Goal: Check status: Check status

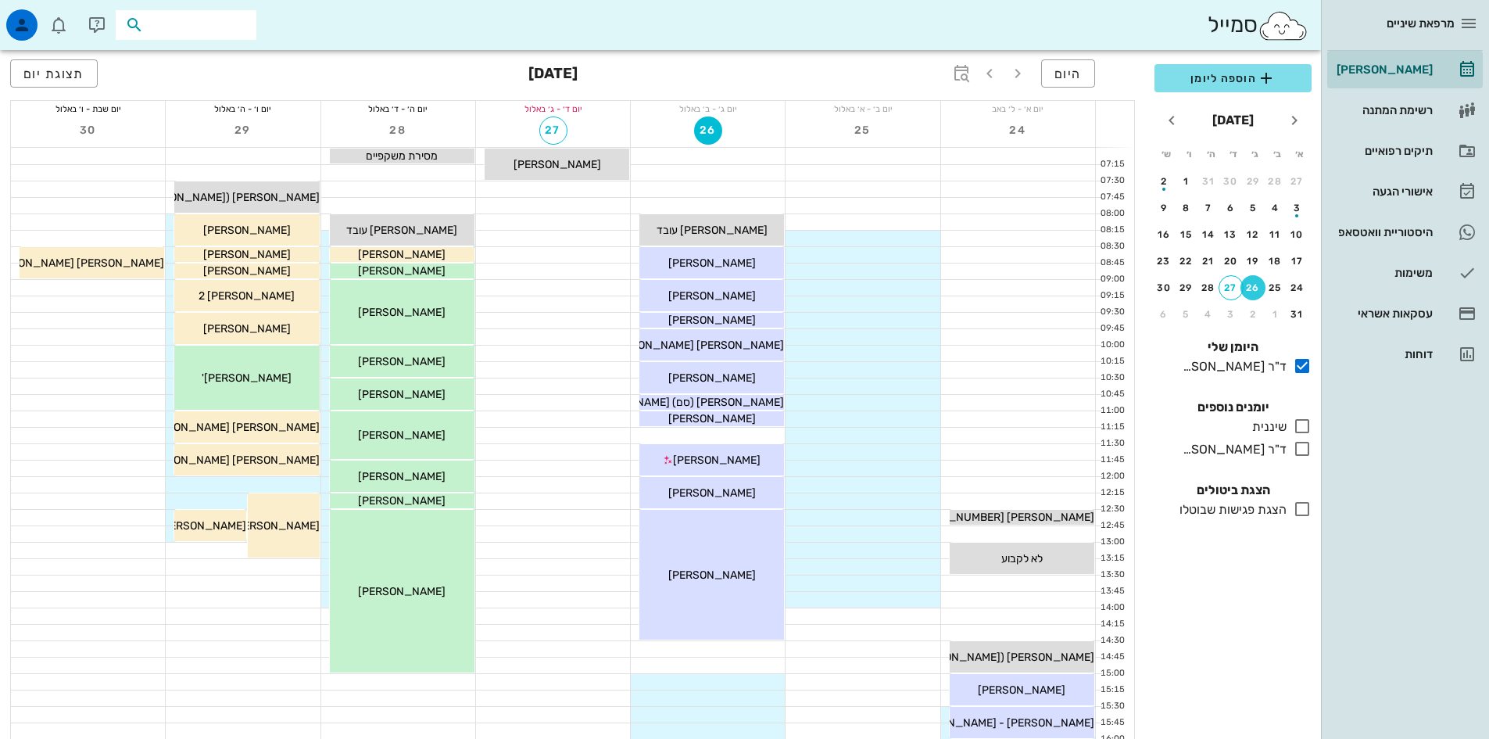
click at [208, 22] on input "text" at bounding box center [197, 25] width 100 height 20
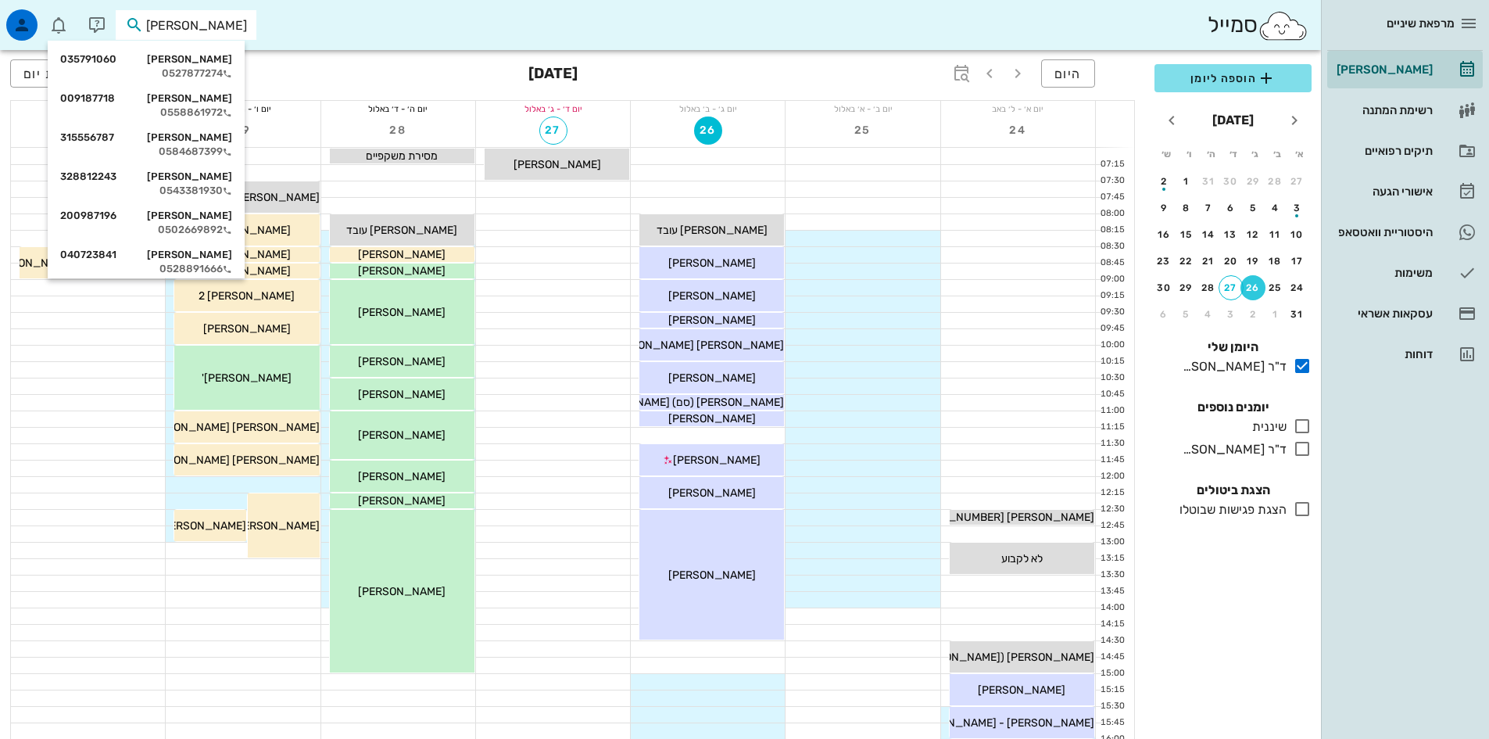
type input "[PERSON_NAME]"
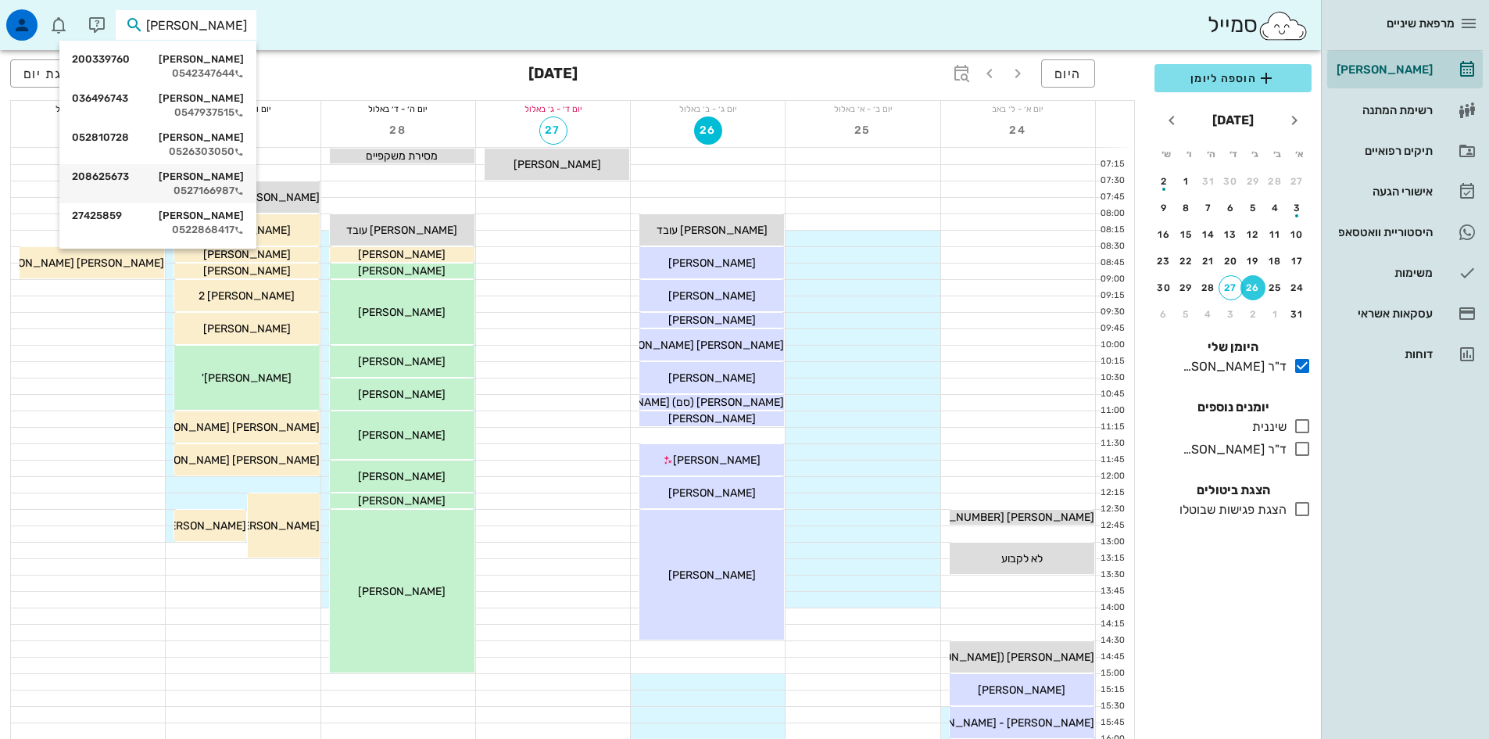
click at [200, 175] on div "[PERSON_NAME] 208625673" at bounding box center [158, 176] width 172 height 13
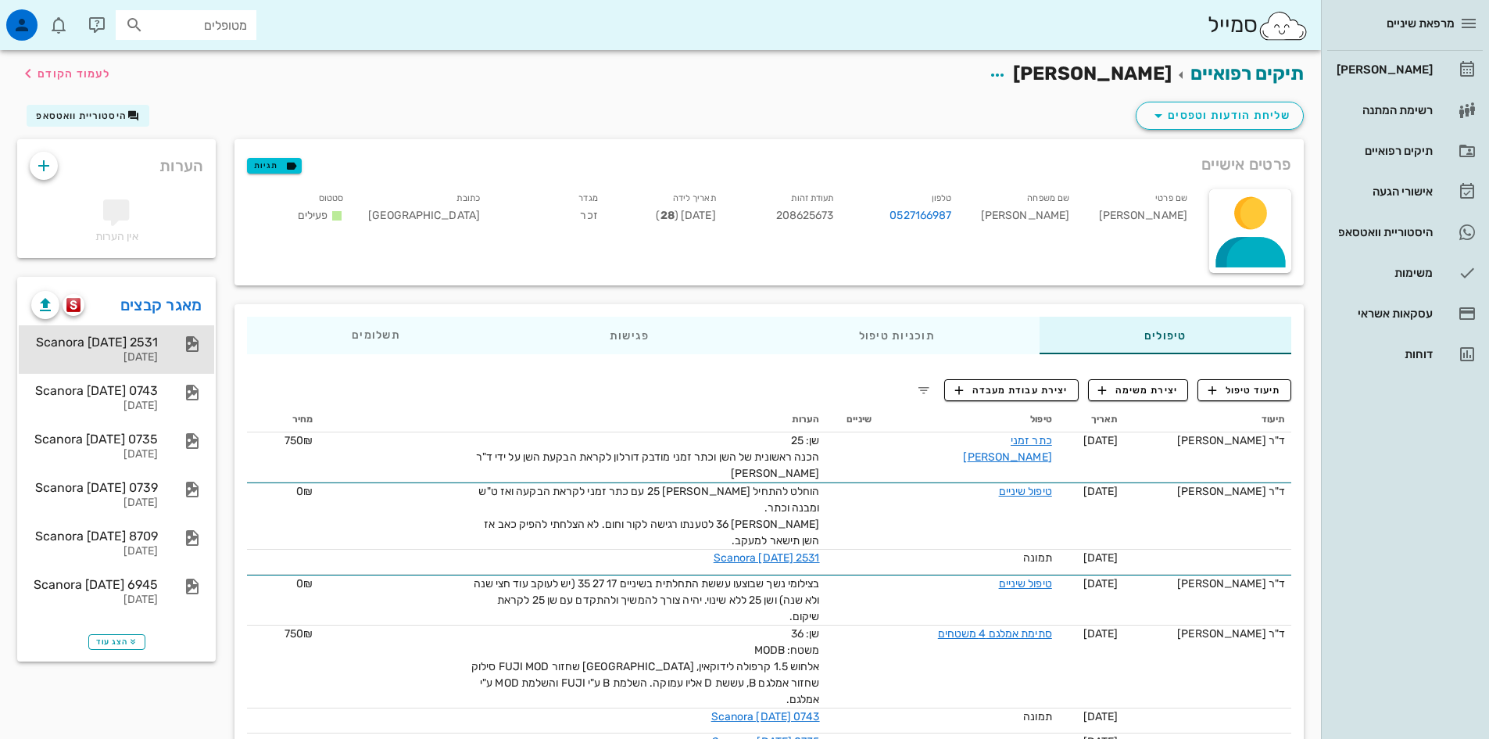
click at [145, 335] on div "Scanora [DATE] 2531" at bounding box center [94, 342] width 127 height 15
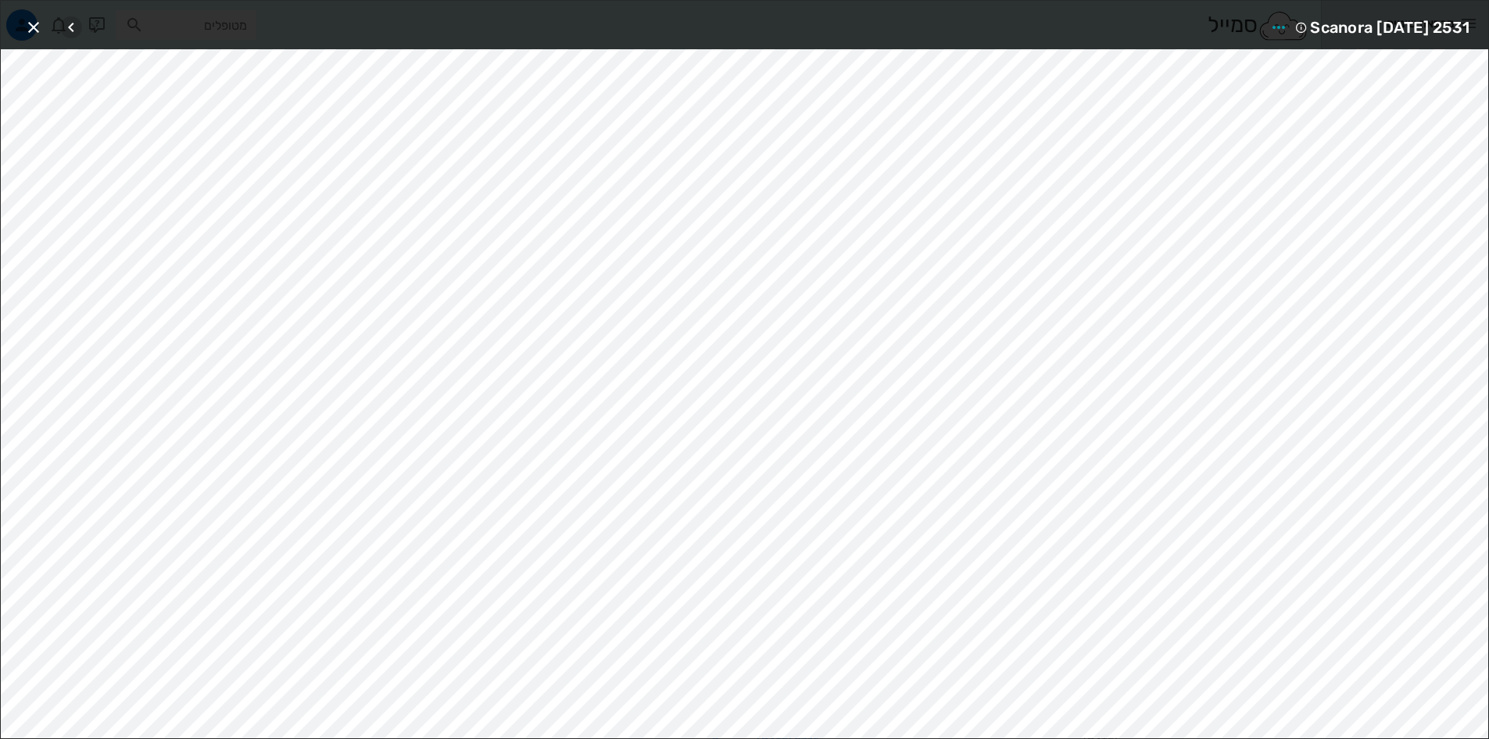
click at [69, 27] on icon "button" at bounding box center [71, 27] width 19 height 19
click at [30, 30] on icon "button" at bounding box center [33, 27] width 19 height 19
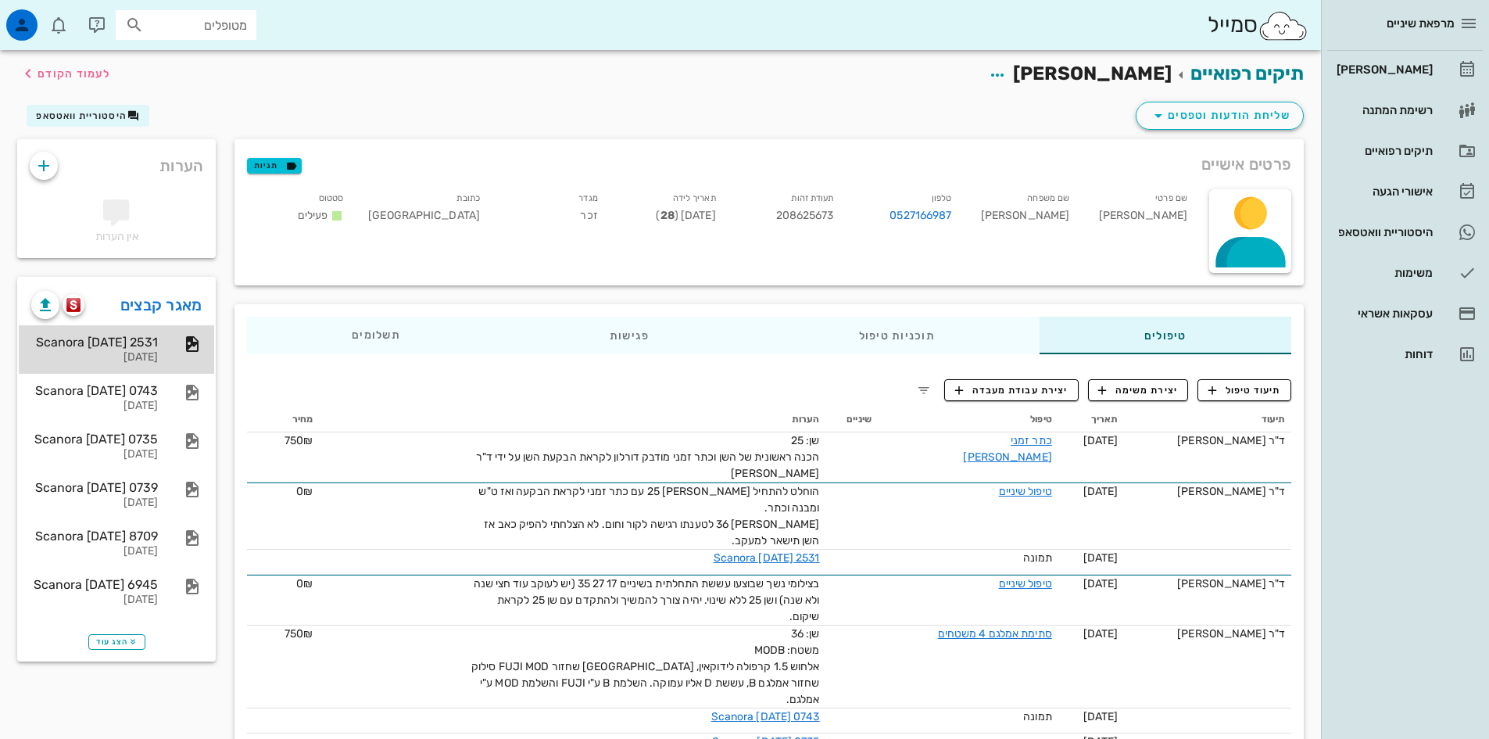
click at [104, 339] on div "Scanora [DATE] 2531" at bounding box center [94, 342] width 127 height 15
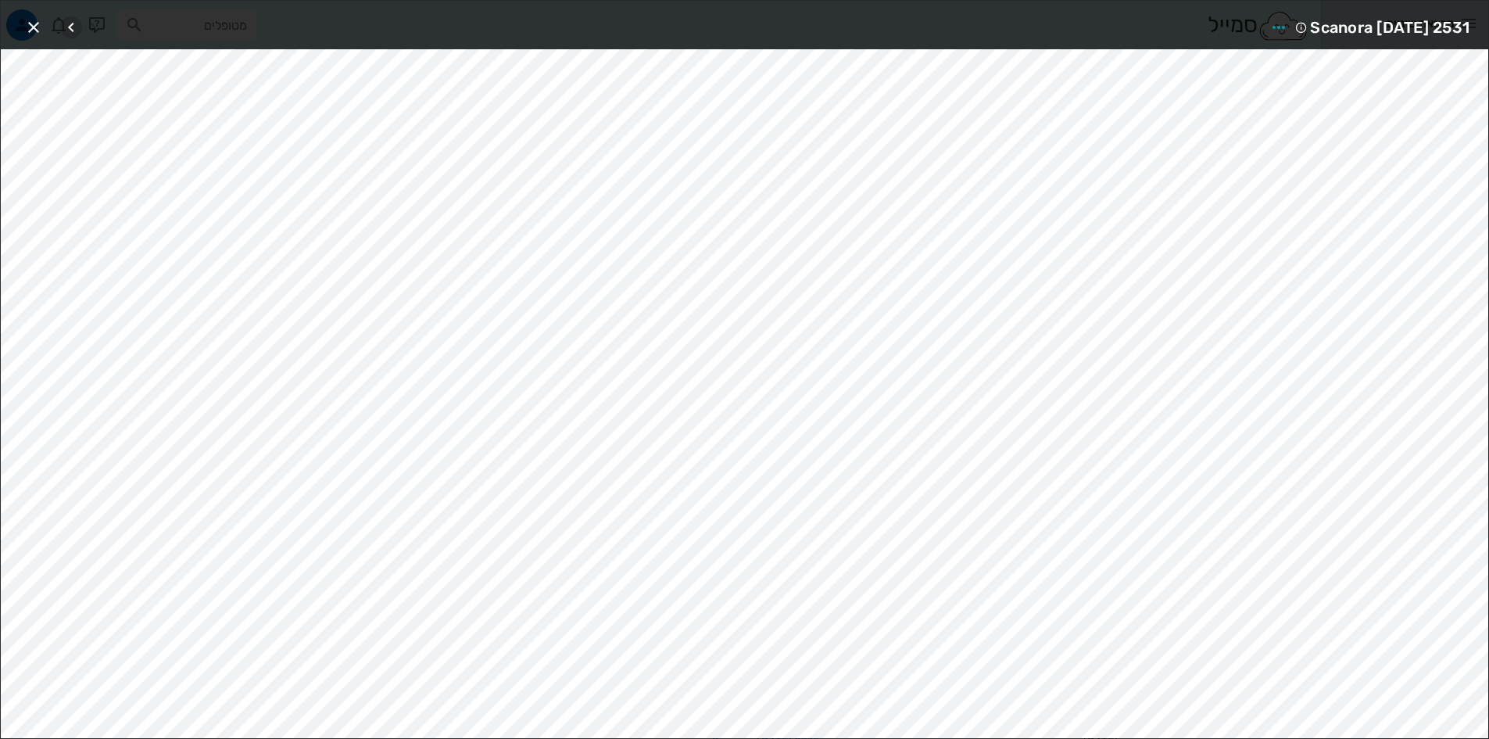
click at [71, 25] on icon "button" at bounding box center [71, 27] width 19 height 19
